Goal: Task Accomplishment & Management: Manage account settings

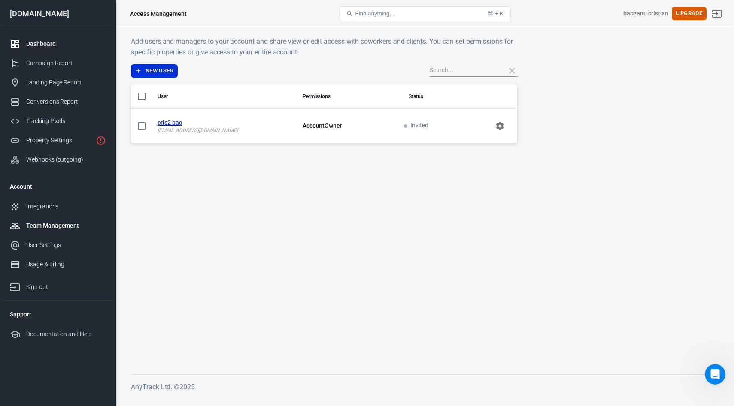
click at [48, 40] on div "Dashboard" at bounding box center [66, 43] width 80 height 9
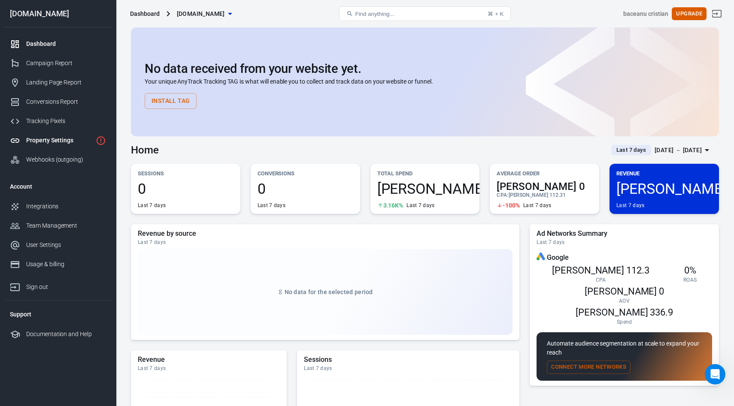
click at [41, 139] on div "Property Settings" at bounding box center [59, 140] width 66 height 9
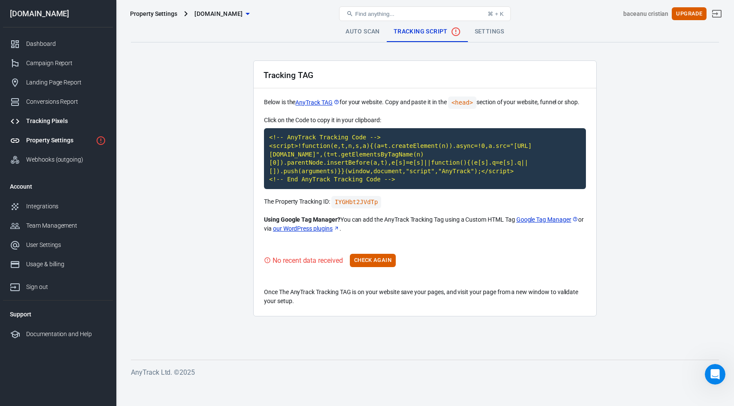
click at [44, 124] on div "Tracking Pixels" at bounding box center [66, 121] width 80 height 9
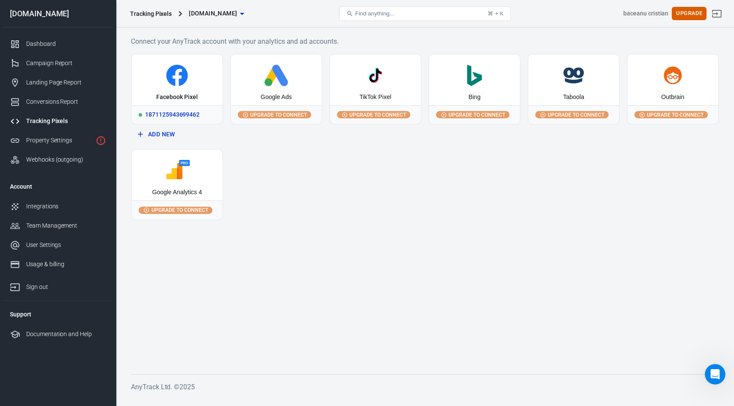
click at [167, 103] on div "Facebook Pixel" at bounding box center [177, 79] width 91 height 51
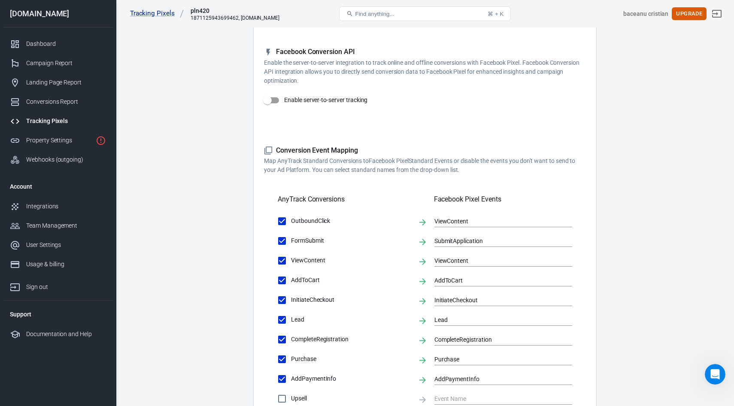
scroll to position [219, 0]
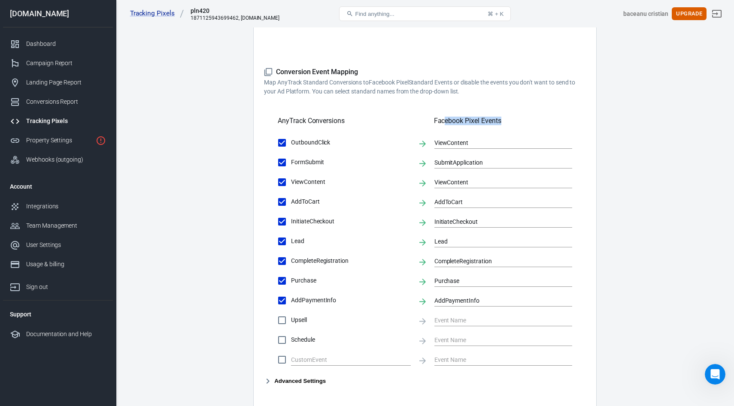
drag, startPoint x: 445, startPoint y: 121, endPoint x: 522, endPoint y: 122, distance: 76.8
click at [522, 122] on h5 "Facebook Pixel Events" at bounding box center [503, 121] width 138 height 9
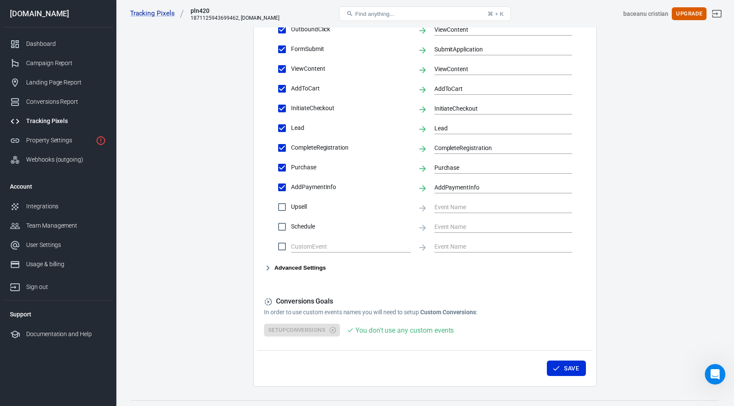
scroll to position [351, 0]
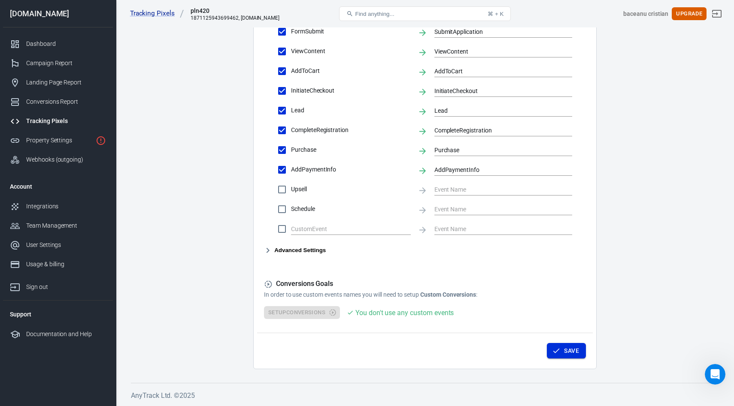
click at [548, 346] on button "Save" at bounding box center [566, 351] width 39 height 16
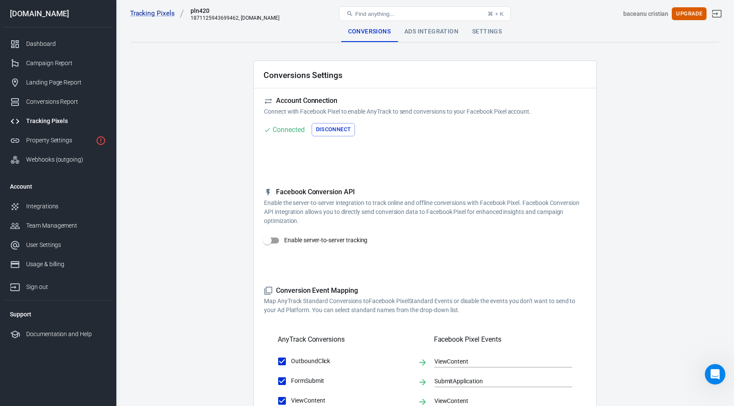
click at [414, 35] on div "Ads Integration" at bounding box center [431, 31] width 68 height 21
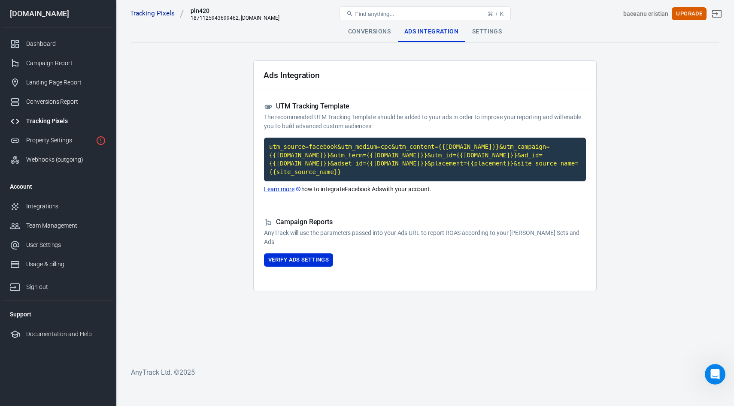
click at [493, 27] on div "Tracking Pixels pln420 1871125943699462, [DOMAIN_NAME] Find anything... ⌘ + K b…" at bounding box center [424, 13] width 617 height 27
click at [491, 31] on div "Settings" at bounding box center [486, 31] width 43 height 21
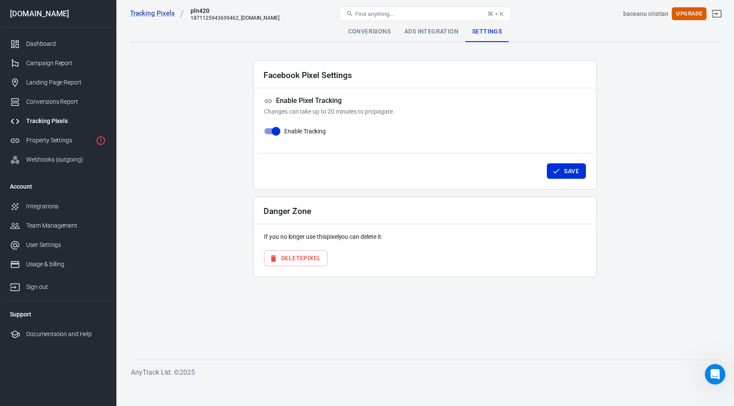
click at [416, 33] on div "Ads Integration" at bounding box center [431, 31] width 68 height 21
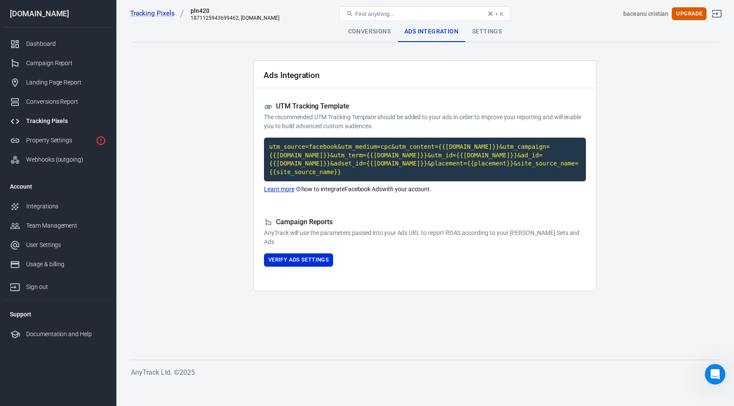
click at [358, 35] on div "Conversions" at bounding box center [369, 31] width 56 height 21
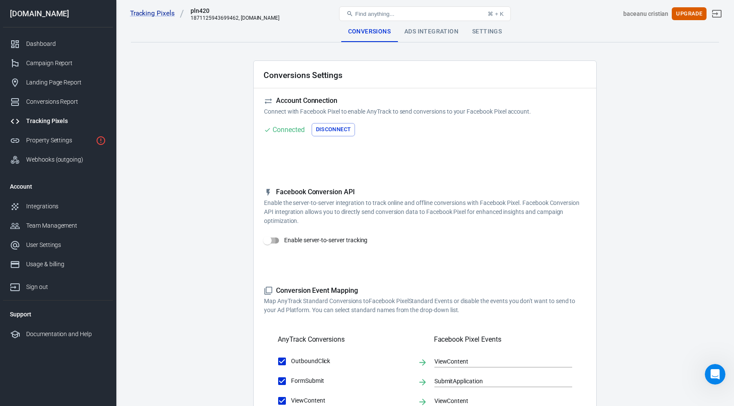
click at [280, 244] on input "Enable server-to-server tracking" at bounding box center [267, 241] width 49 height 16
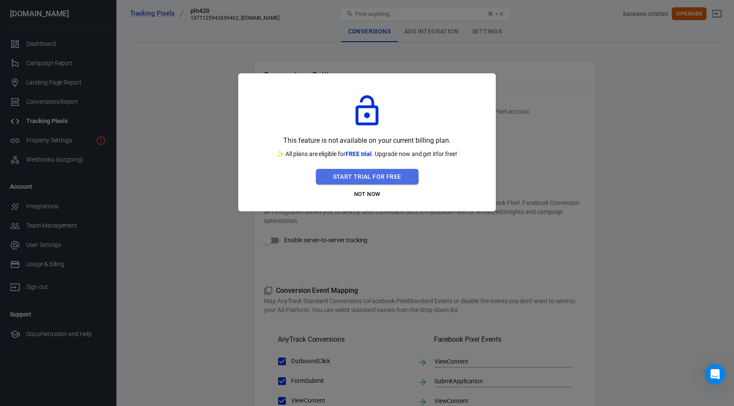
click at [354, 175] on button "Start Trial For Free" at bounding box center [367, 177] width 103 height 16
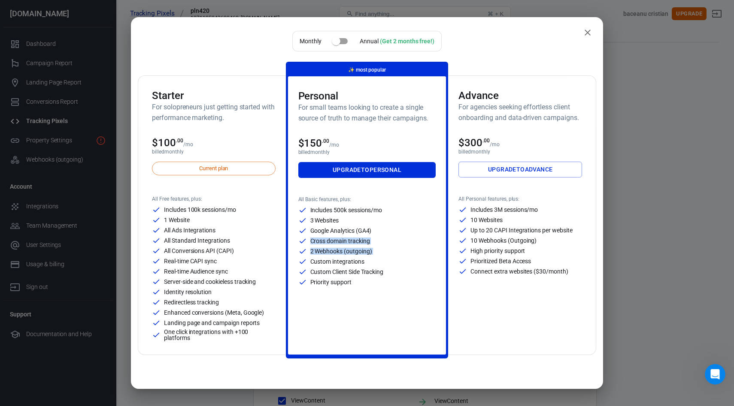
drag, startPoint x: 348, startPoint y: 234, endPoint x: 379, endPoint y: 257, distance: 38.4
click at [379, 257] on div "Includes 500k sessions/mo 3 Websites Google Analytics (GA4) Cross domain tracki…" at bounding box center [367, 246] width 138 height 81
click at [592, 29] on icon "close" at bounding box center [587, 32] width 10 height 10
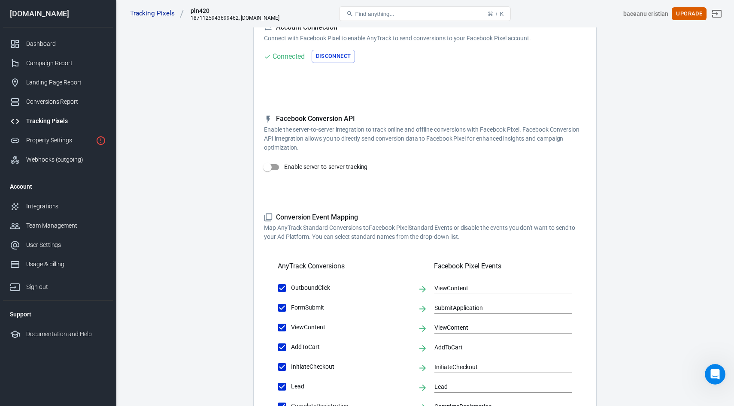
scroll to position [14, 0]
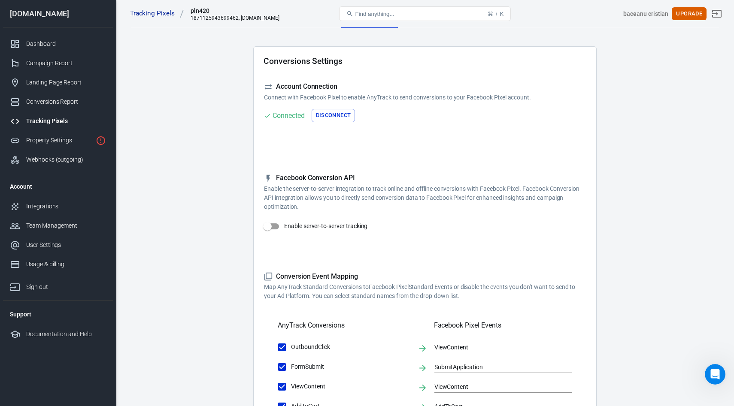
click at [276, 224] on input "Enable server-to-server tracking" at bounding box center [267, 226] width 49 height 16
checkbox input "false"
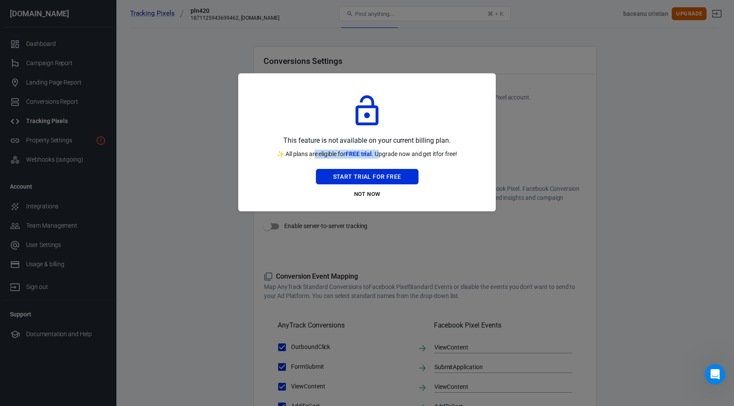
drag, startPoint x: 313, startPoint y: 152, endPoint x: 379, endPoint y: 152, distance: 66.5
click at [379, 152] on p "✨ All plans are eligible for FREE trial . Upgrade now and get it for free!" at bounding box center [367, 154] width 180 height 9
click at [358, 155] on span "FREE trial" at bounding box center [358, 154] width 27 height 7
click at [366, 191] on button "Not Now" at bounding box center [367, 194] width 103 height 13
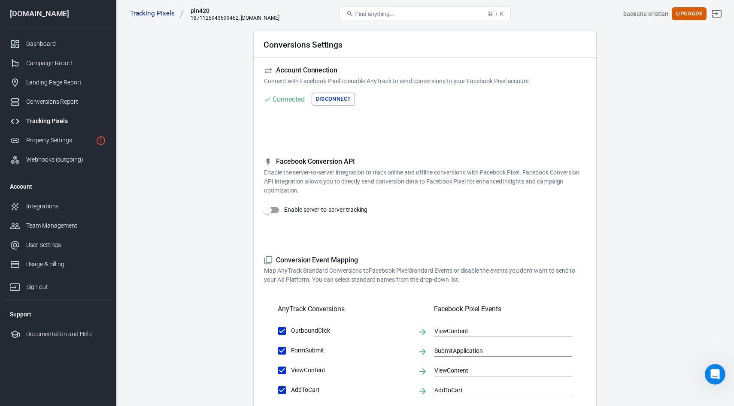
scroll to position [0, 0]
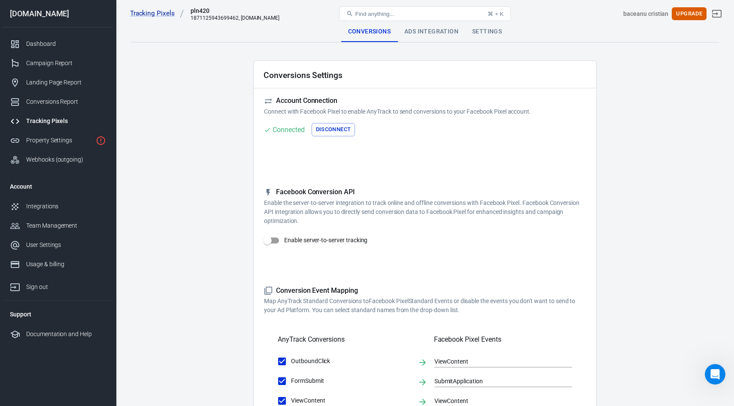
click at [433, 30] on div "Ads Integration" at bounding box center [431, 31] width 68 height 21
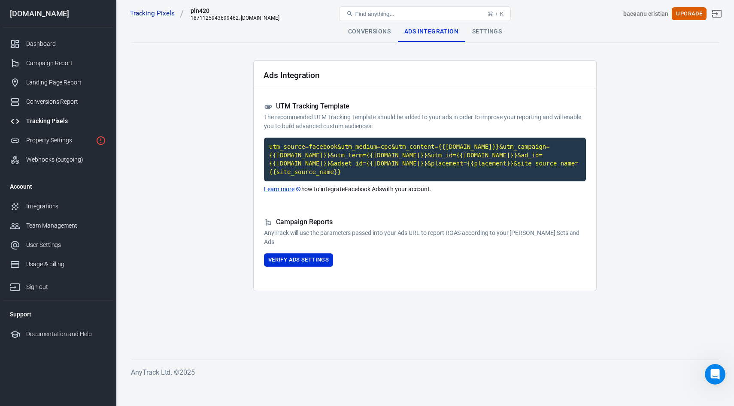
click at [482, 33] on div "Settings" at bounding box center [486, 31] width 43 height 21
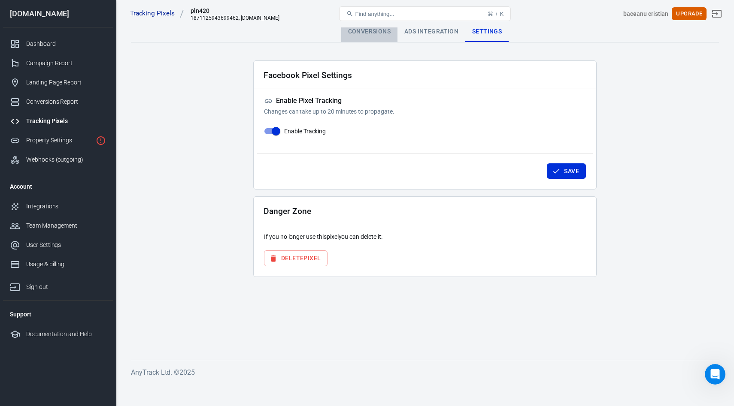
click at [358, 36] on div "Conversions" at bounding box center [369, 31] width 56 height 21
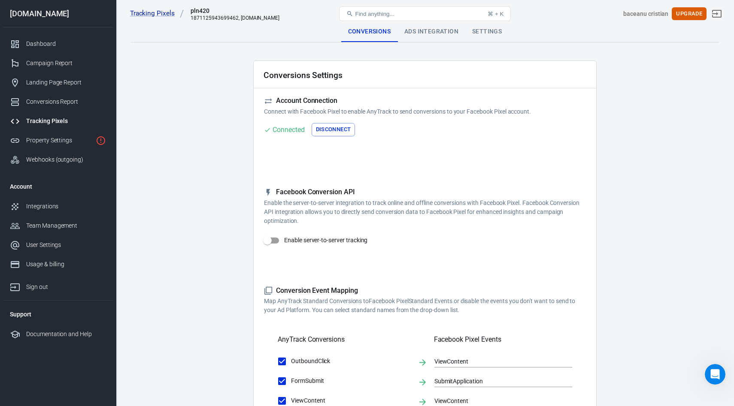
scroll to position [20, 0]
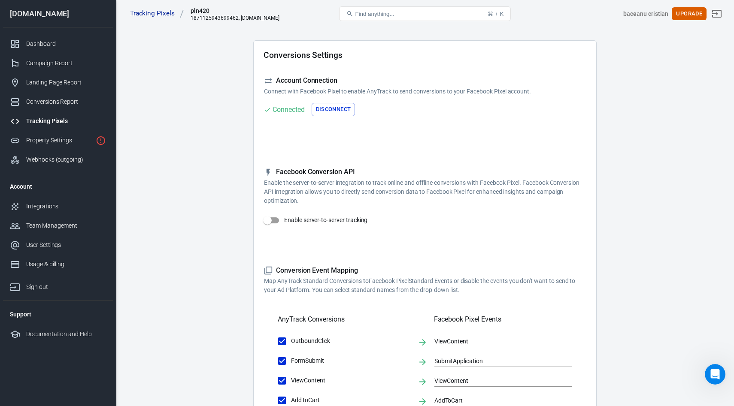
click at [330, 224] on span "Enable server-to-server tracking" at bounding box center [325, 220] width 83 height 9
click at [292, 224] on input "Enable server-to-server tracking" at bounding box center [267, 220] width 49 height 16
checkbox input "false"
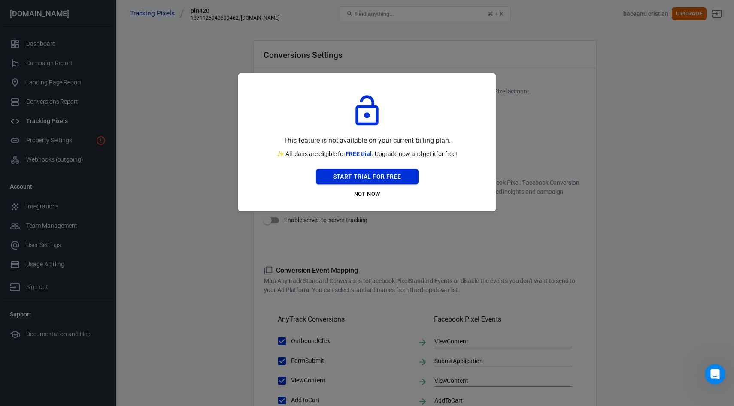
click at [360, 175] on button "Start Trial For Free" at bounding box center [367, 177] width 103 height 16
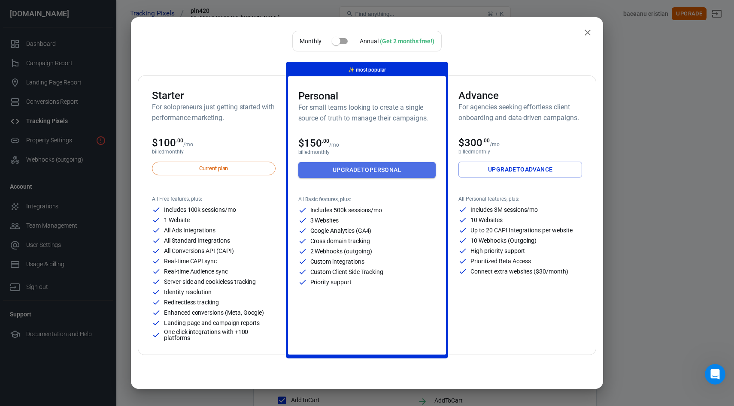
click at [357, 167] on link "Upgrade to Personal" at bounding box center [367, 170] width 138 height 16
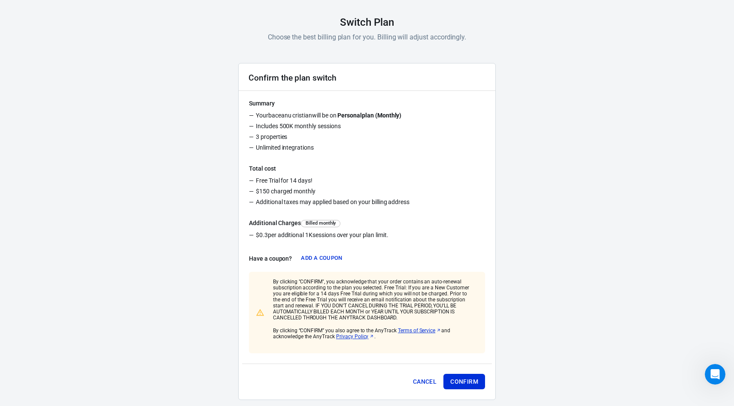
scroll to position [68, 0]
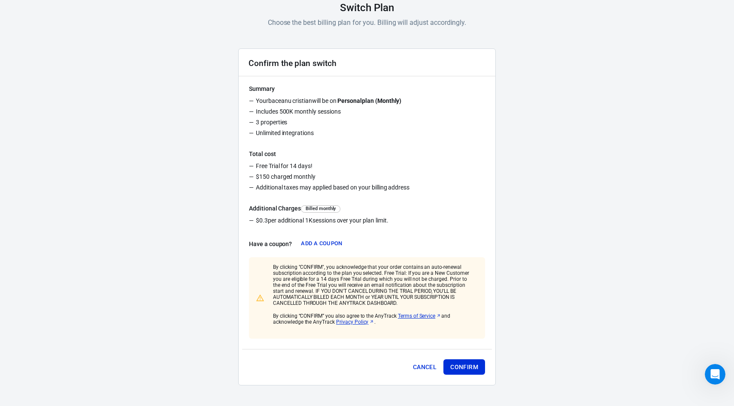
drag, startPoint x: 272, startPoint y: 222, endPoint x: 376, endPoint y: 230, distance: 104.5
click at [376, 230] on ul "$0.3 per additional 1K sessions over your plan limit." at bounding box center [367, 222] width 236 height 18
click at [462, 360] on button "Confirm" at bounding box center [464, 368] width 42 height 16
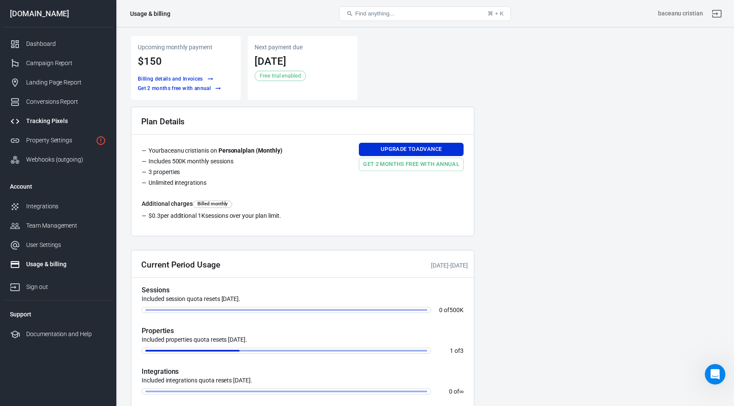
click at [60, 120] on div "Tracking Pixels" at bounding box center [66, 121] width 80 height 9
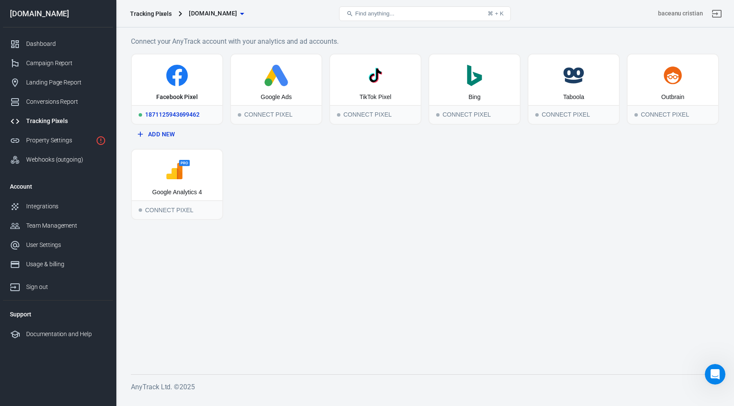
click at [172, 106] on div "1871125943699462" at bounding box center [177, 114] width 91 height 19
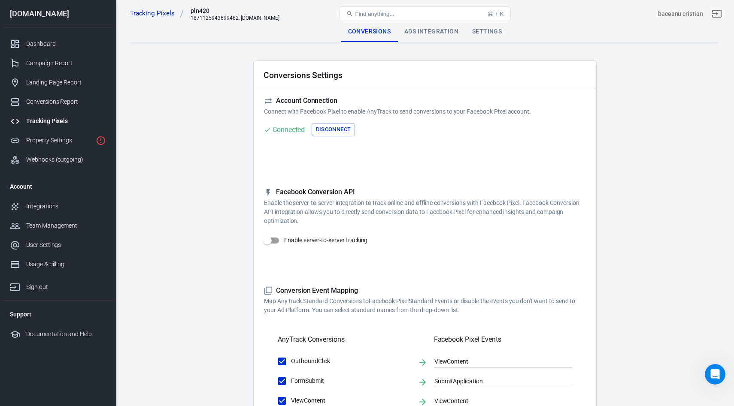
click at [281, 239] on input "Enable server-to-server tracking" at bounding box center [267, 241] width 49 height 16
checkbox input "true"
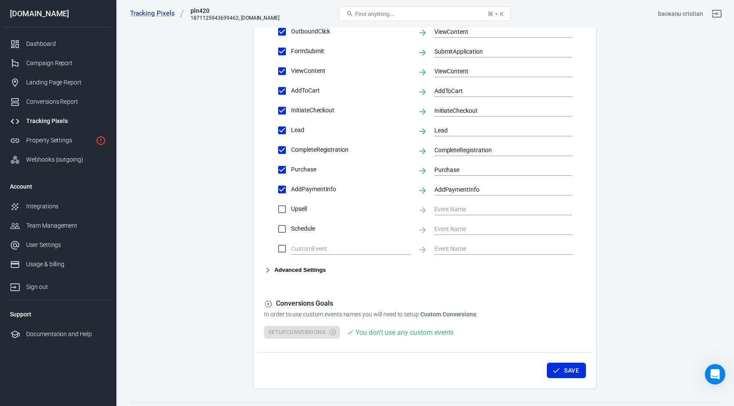
scroll to position [381, 0]
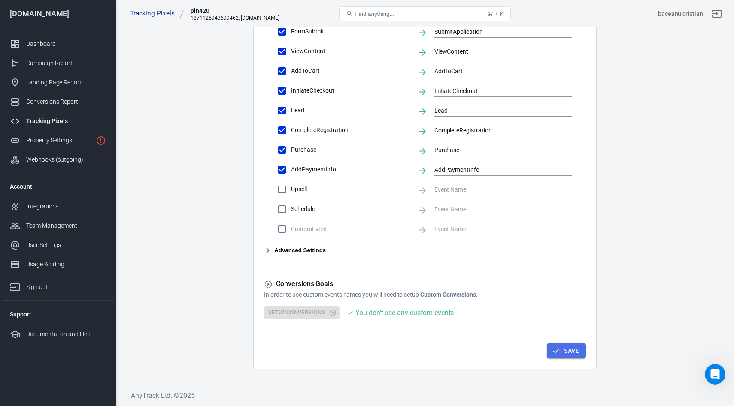
click at [570, 352] on button "Save" at bounding box center [566, 351] width 39 height 16
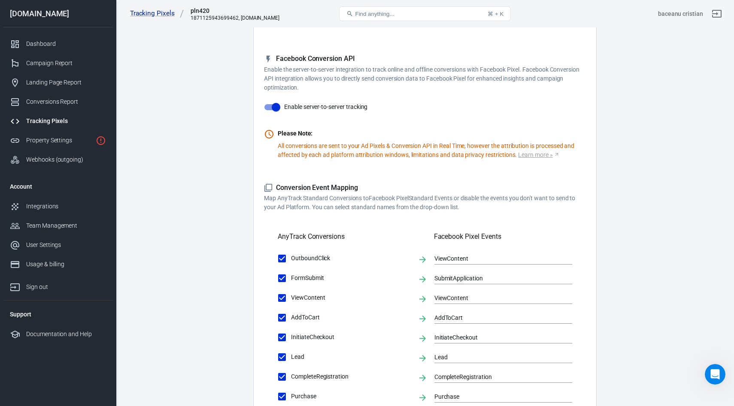
scroll to position [0, 0]
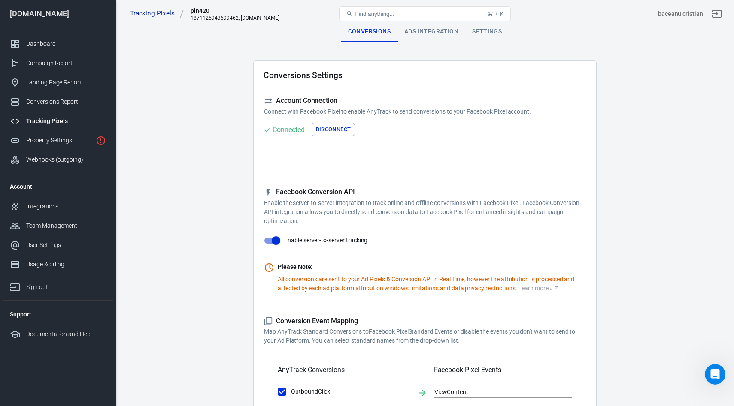
click at [428, 36] on div "Ads Integration" at bounding box center [431, 31] width 68 height 21
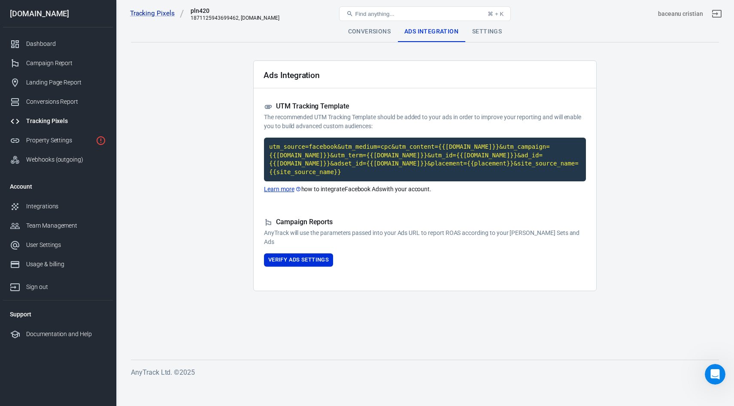
click at [484, 42] on div "Settings" at bounding box center [486, 31] width 43 height 21
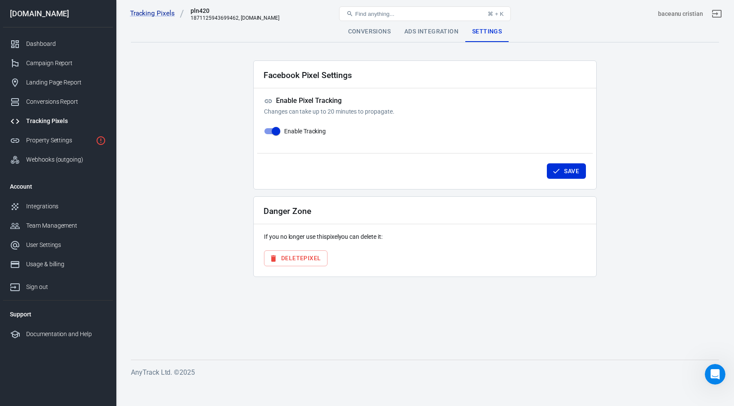
click at [360, 28] on div "Conversions" at bounding box center [369, 31] width 56 height 21
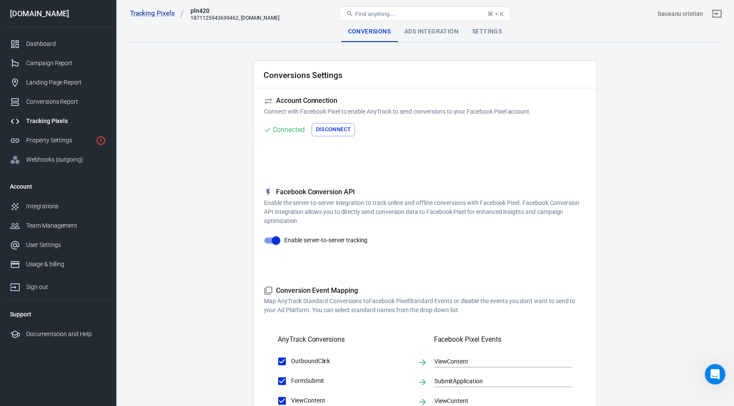
drag, startPoint x: 372, startPoint y: 209, endPoint x: 463, endPoint y: 211, distance: 90.5
click at [463, 211] on p "Enable the server-to-server integration to track online and offline conversions…" at bounding box center [425, 212] width 322 height 27
drag, startPoint x: 415, startPoint y: 213, endPoint x: 478, endPoint y: 220, distance: 63.0
click at [478, 220] on p "Enable the server-to-server integration to track online and offline conversions…" at bounding box center [425, 212] width 322 height 27
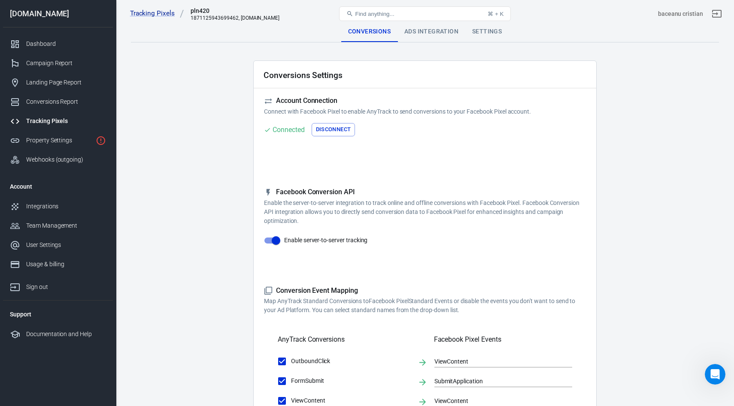
click at [478, 216] on p "Enable the server-to-server integration to track online and offline conversions…" at bounding box center [425, 212] width 322 height 27
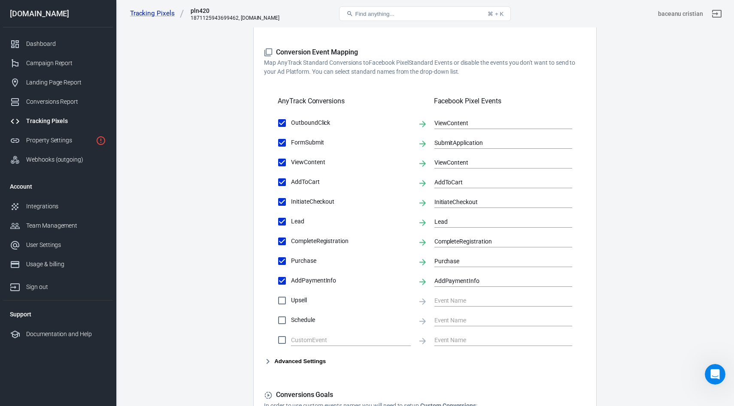
scroll to position [351, 0]
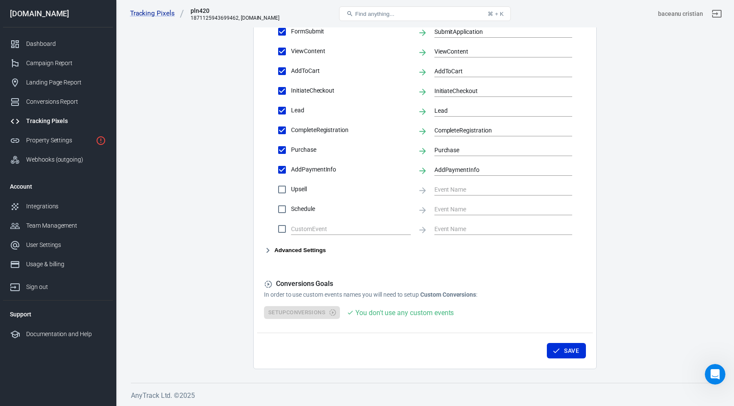
click at [288, 253] on button "Advanced Settings" at bounding box center [295, 250] width 62 height 10
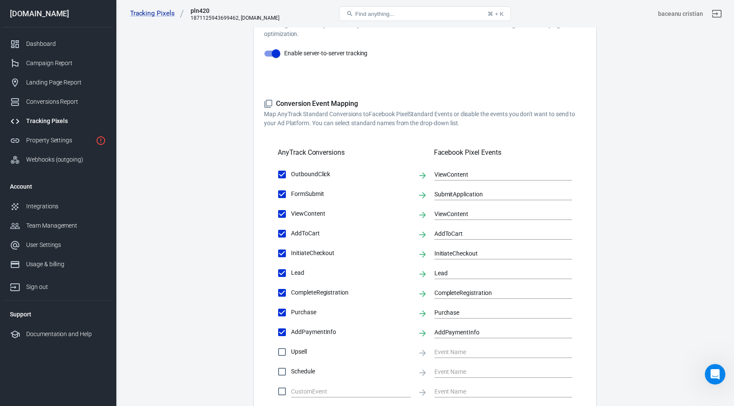
scroll to position [0, 0]
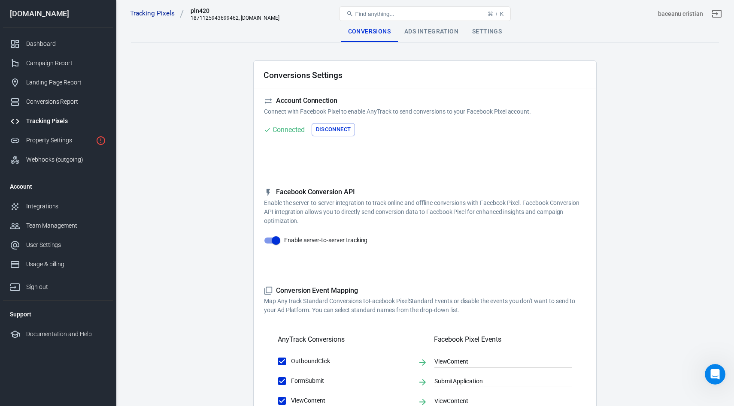
click at [429, 36] on div "Ads Integration" at bounding box center [431, 31] width 68 height 21
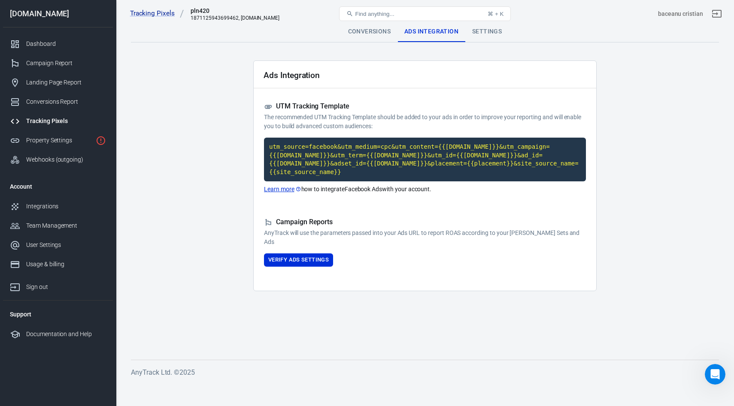
click at [486, 26] on div "Tracking Pixels pln420 1871125943699462, [DOMAIN_NAME] Find anything... ⌘ + K b…" at bounding box center [424, 13] width 617 height 27
click at [492, 36] on div "Settings" at bounding box center [486, 31] width 43 height 21
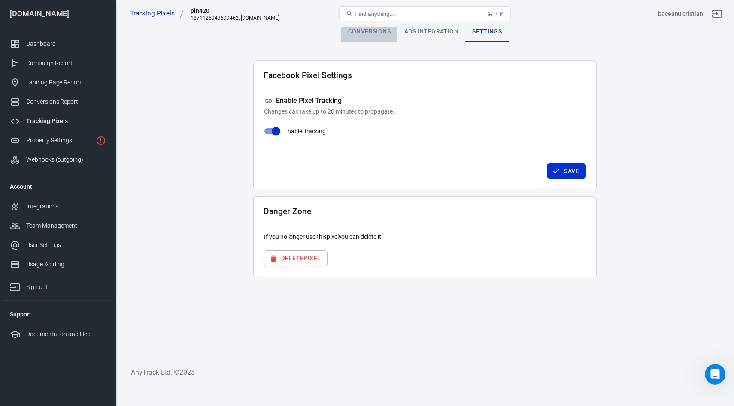
click at [361, 30] on div "Conversions" at bounding box center [369, 31] width 56 height 21
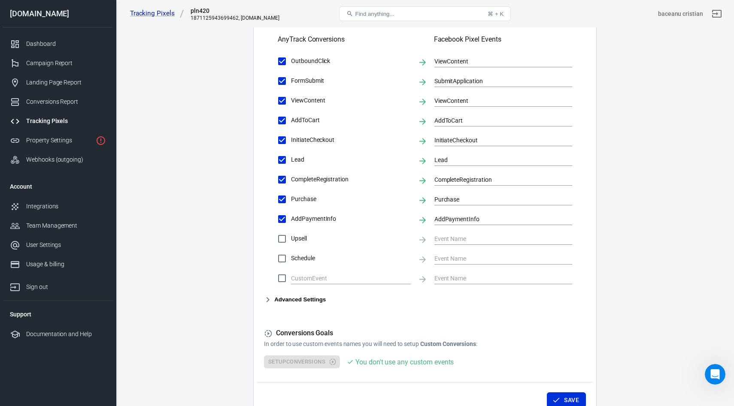
scroll to position [351, 0]
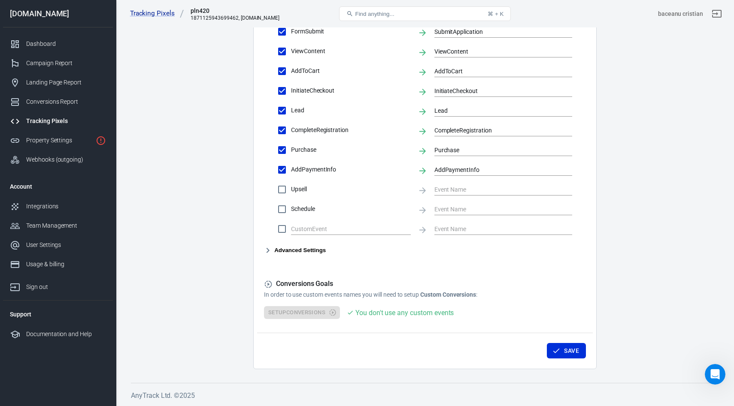
click at [290, 313] on div "Setup Conversions You don't use any custom events" at bounding box center [425, 312] width 322 height 13
click at [289, 285] on h5 "Conversions Goals" at bounding box center [425, 284] width 322 height 9
click at [267, 289] on div "Conversions Goals In order to use custom events names you will need to setup Cu…" at bounding box center [425, 290] width 322 height 20
click at [268, 282] on icon at bounding box center [268, 284] width 9 height 9
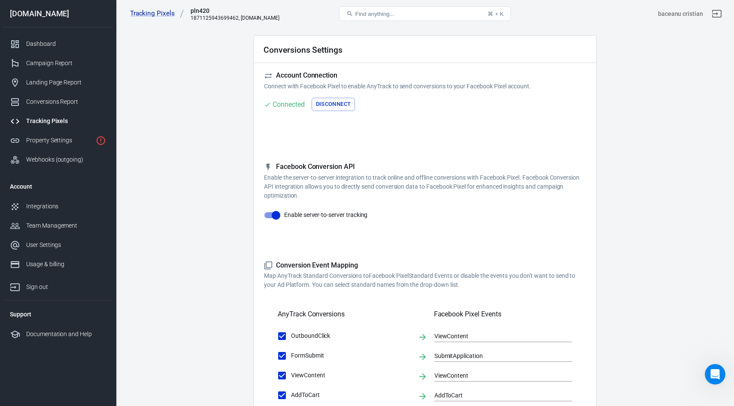
scroll to position [0, 0]
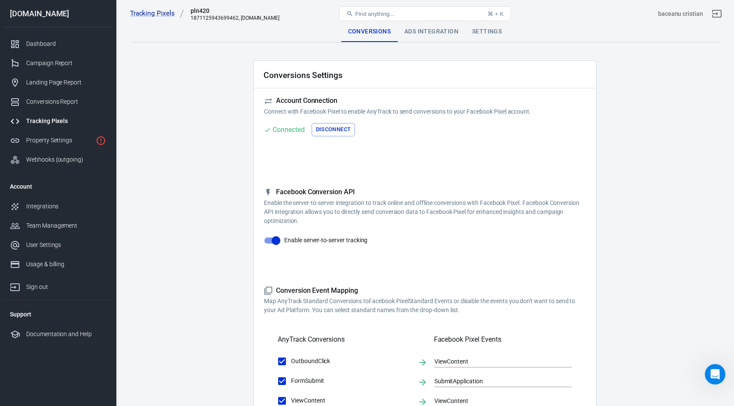
click at [270, 291] on icon at bounding box center [268, 291] width 9 height 9
click at [409, 36] on div "Ads Integration" at bounding box center [431, 31] width 68 height 21
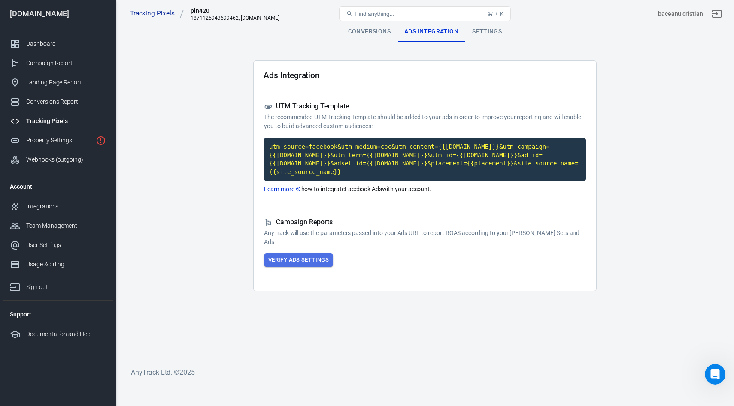
click at [281, 262] on button "Verify Ads Settings" at bounding box center [298, 260] width 69 height 13
click at [484, 28] on div "Settings" at bounding box center [486, 31] width 43 height 21
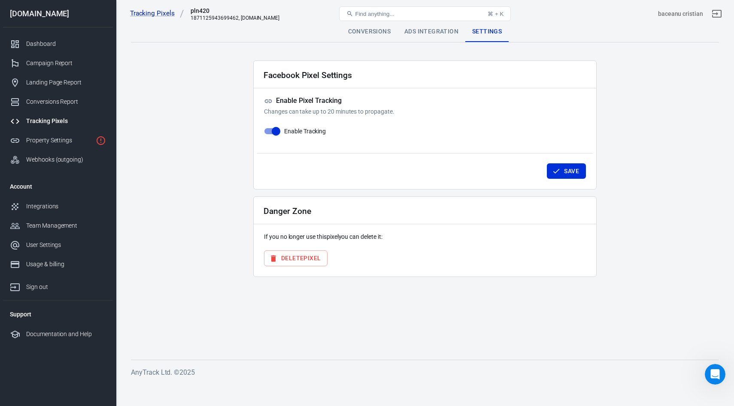
drag, startPoint x: 284, startPoint y: 238, endPoint x: 427, endPoint y: 238, distance: 142.9
click at [427, 238] on p "If you no longer use this pixel you can delete it:" at bounding box center [425, 237] width 322 height 9
click at [143, 15] on link "Tracking Pixels" at bounding box center [157, 13] width 54 height 9
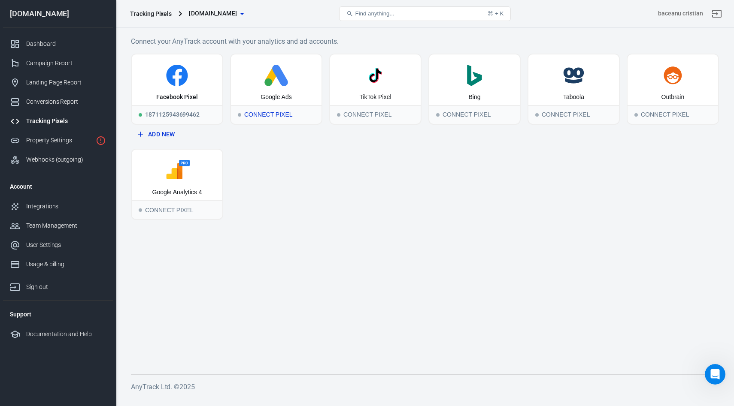
click at [272, 116] on div "Connect Pixel" at bounding box center [276, 114] width 91 height 19
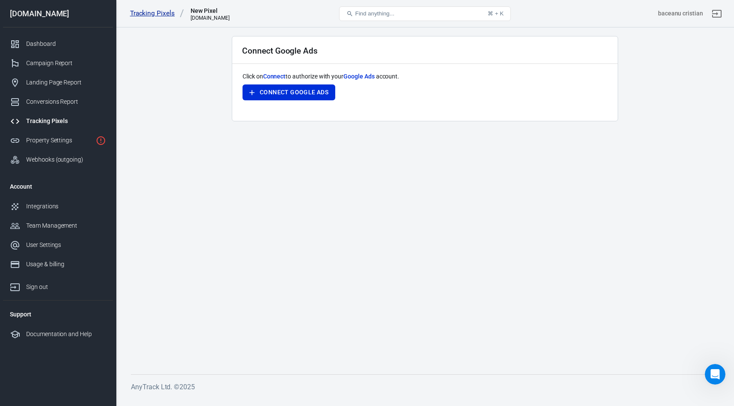
click at [153, 12] on link "Tracking Pixels" at bounding box center [157, 13] width 54 height 9
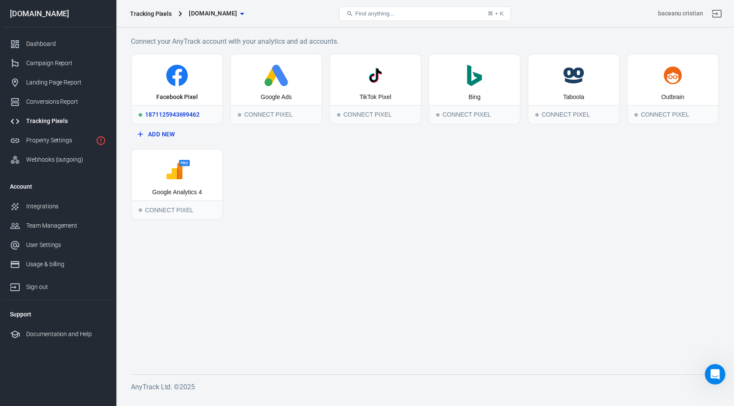
click at [172, 81] on icon at bounding box center [176, 75] width 21 height 21
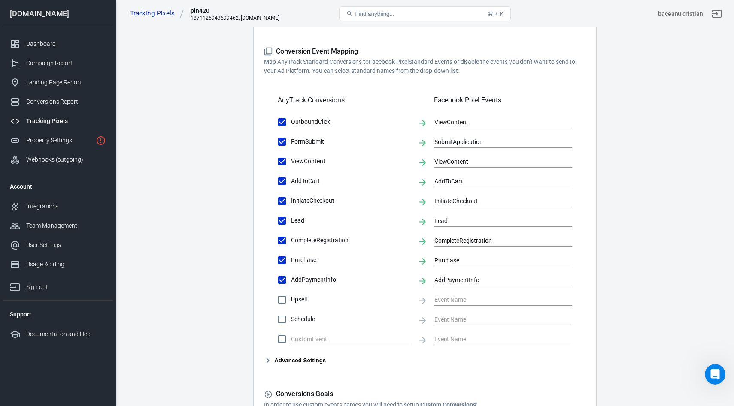
scroll to position [351, 0]
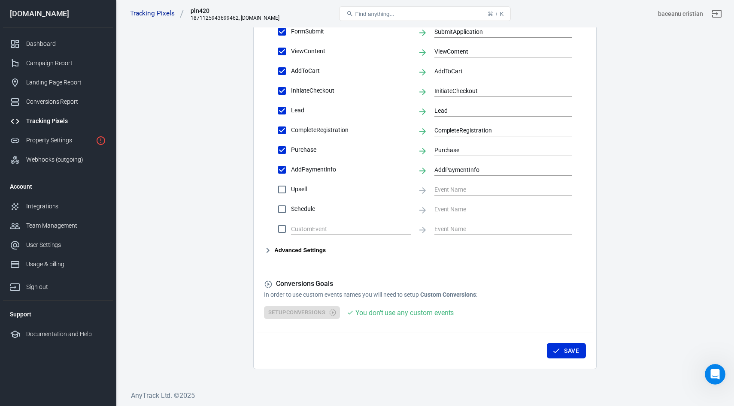
click at [311, 246] on button "Advanced Settings" at bounding box center [295, 250] width 62 height 10
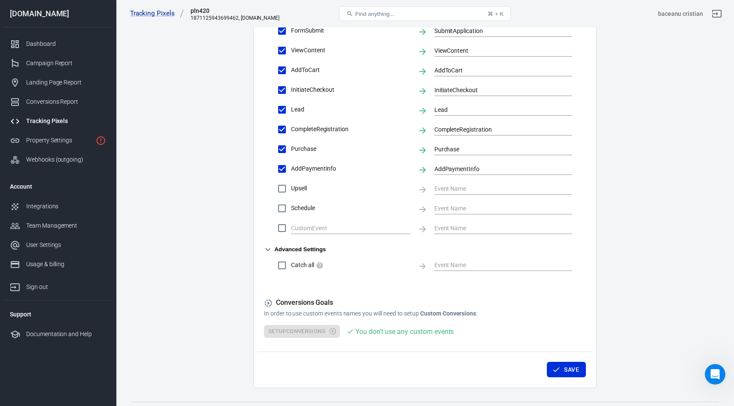
scroll to position [370, 0]
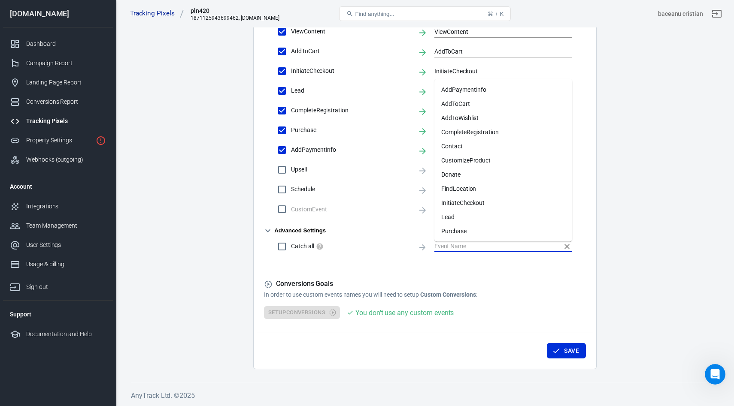
click at [481, 245] on input "text" at bounding box center [496, 246] width 125 height 11
paste input "In AnyTrack → Meta integration → paste that Test Code."
checkbox input "true"
type input "In AnyTrack → Meta integration → paste that Test Code."
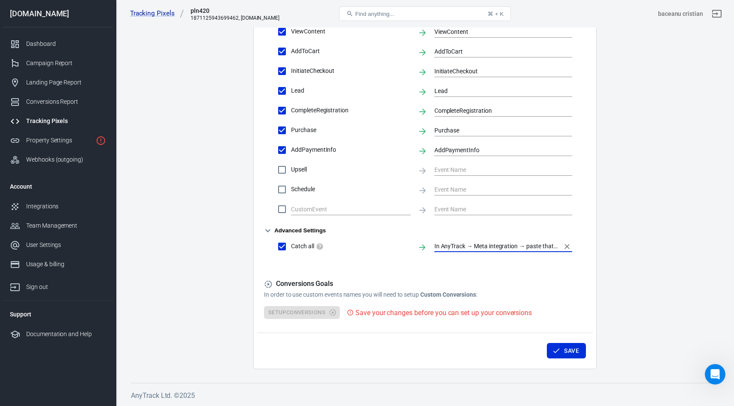
scroll to position [0, 25]
click at [565, 243] on icon "Clear" at bounding box center [566, 246] width 9 height 9
checkbox input "false"
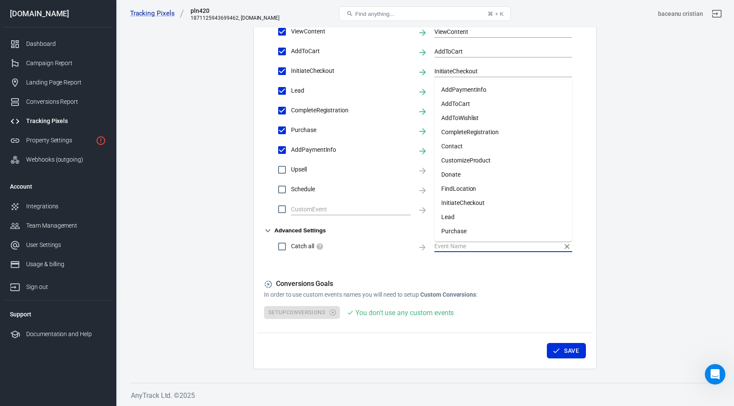
scroll to position [0, 0]
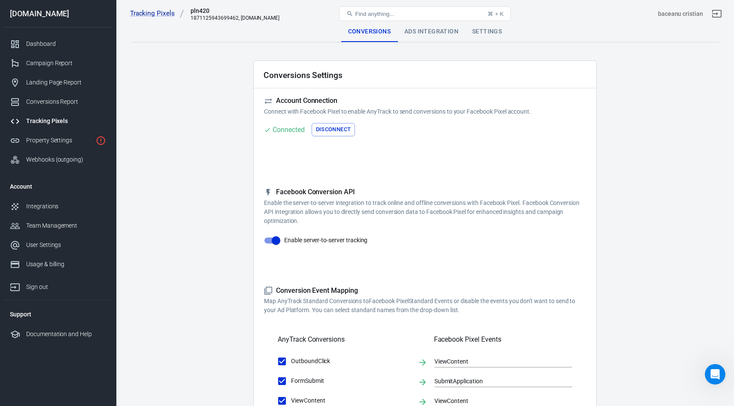
click at [427, 29] on div "Ads Integration" at bounding box center [431, 31] width 68 height 21
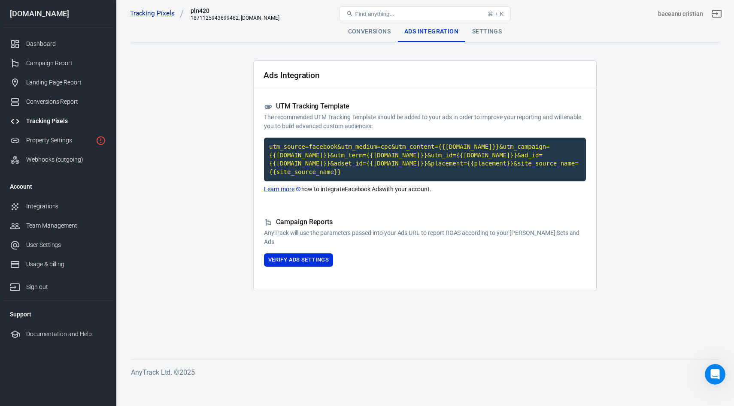
click at [499, 27] on div "Tracking Pixels pln420 1871125943699462, [DOMAIN_NAME] Find anything... ⌘ + K b…" at bounding box center [424, 13] width 617 height 27
click at [495, 29] on div "Settings" at bounding box center [486, 31] width 43 height 21
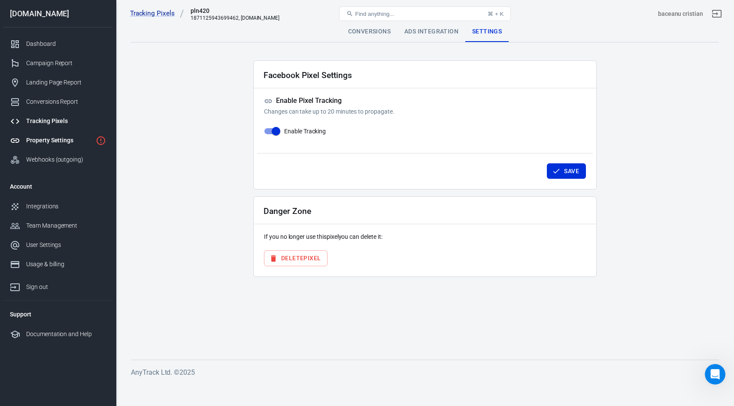
click at [48, 139] on div "Property Settings" at bounding box center [59, 140] width 66 height 9
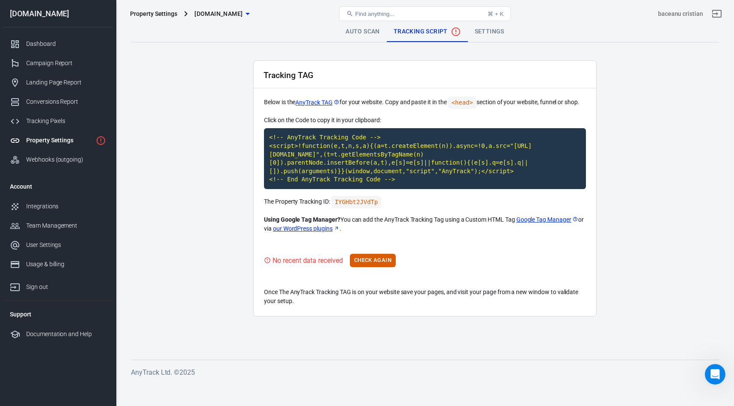
click at [353, 31] on link "Auto Scan" at bounding box center [363, 31] width 48 height 21
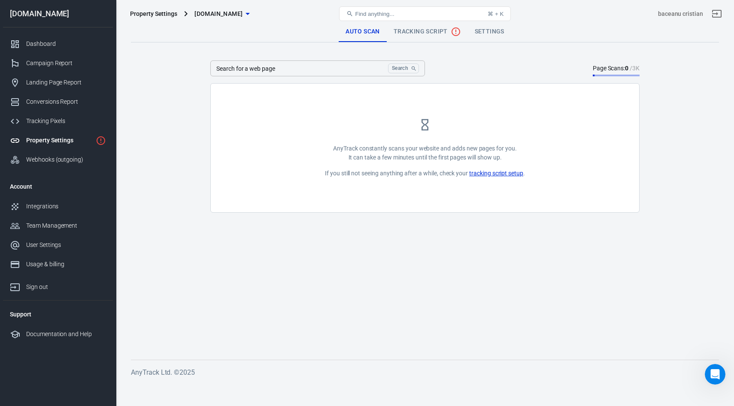
click at [255, 69] on input "Search for a web page" at bounding box center [297, 68] width 174 height 16
click at [51, 104] on div "Conversions Report" at bounding box center [66, 101] width 80 height 9
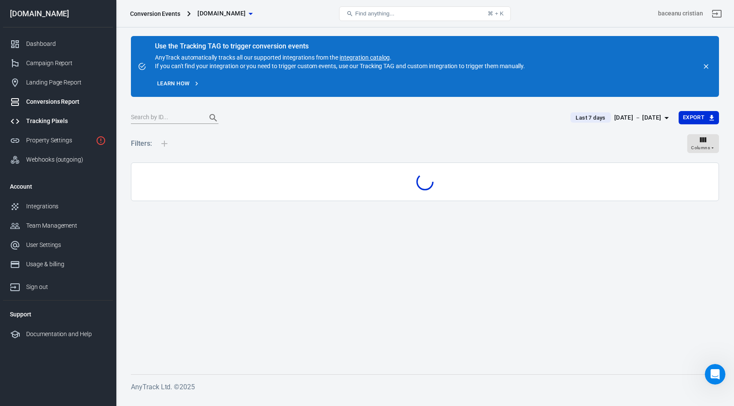
click at [44, 124] on div "Tracking Pixels" at bounding box center [66, 121] width 80 height 9
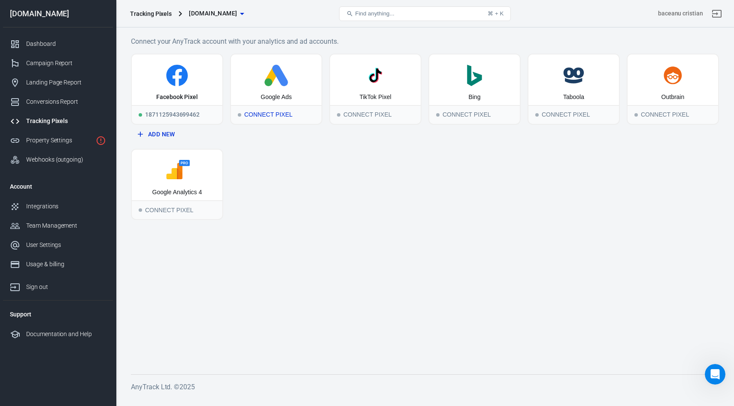
click at [262, 112] on div "Connect Pixel" at bounding box center [276, 114] width 91 height 19
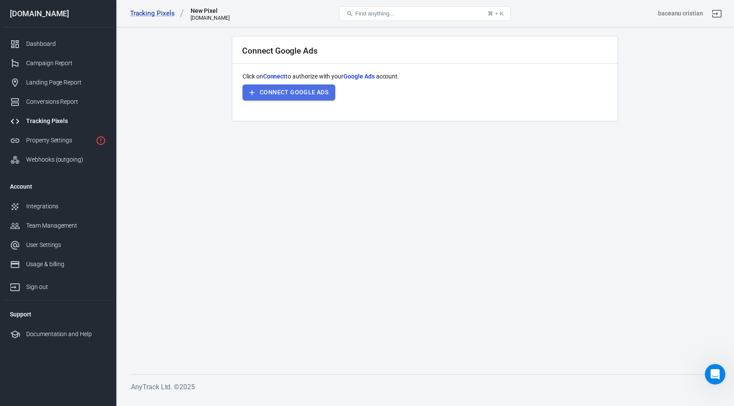
click at [283, 94] on button "Connect Google Ads" at bounding box center [288, 93] width 93 height 16
